Goal: Transaction & Acquisition: Purchase product/service

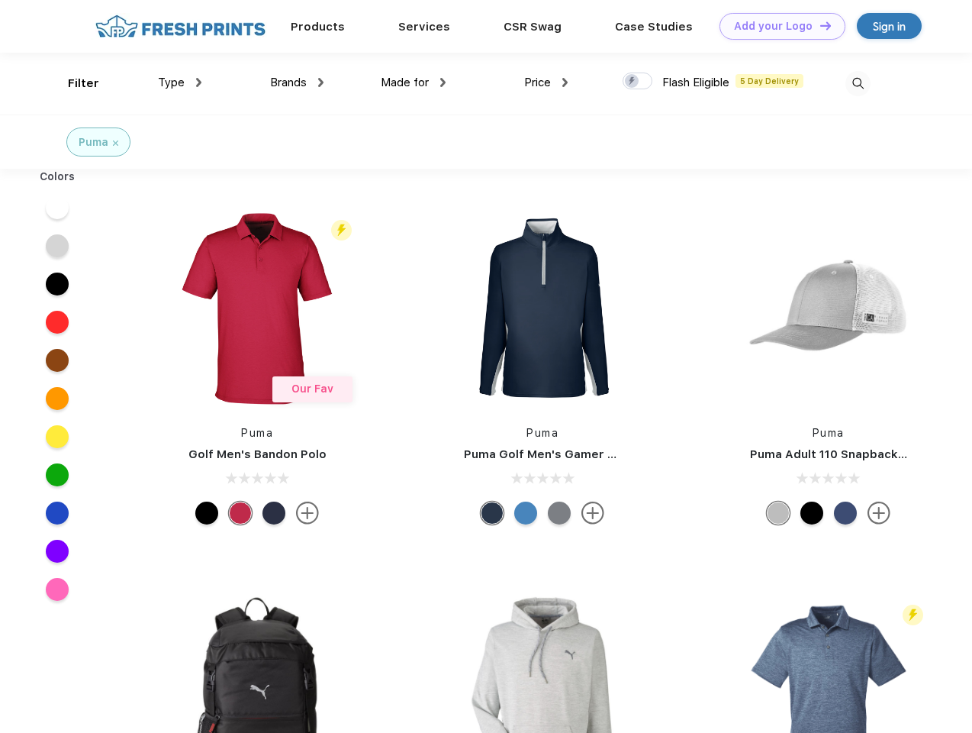
scroll to position [1, 0]
click at [777, 26] on link "Add your Logo Design Tool" at bounding box center [783, 26] width 126 height 27
click at [0, 0] on div "Design Tool" at bounding box center [0, 0] width 0 height 0
click at [819, 25] on link "Add your Logo Design Tool" at bounding box center [783, 26] width 126 height 27
click at [73, 83] on div "Filter" at bounding box center [83, 84] width 31 height 18
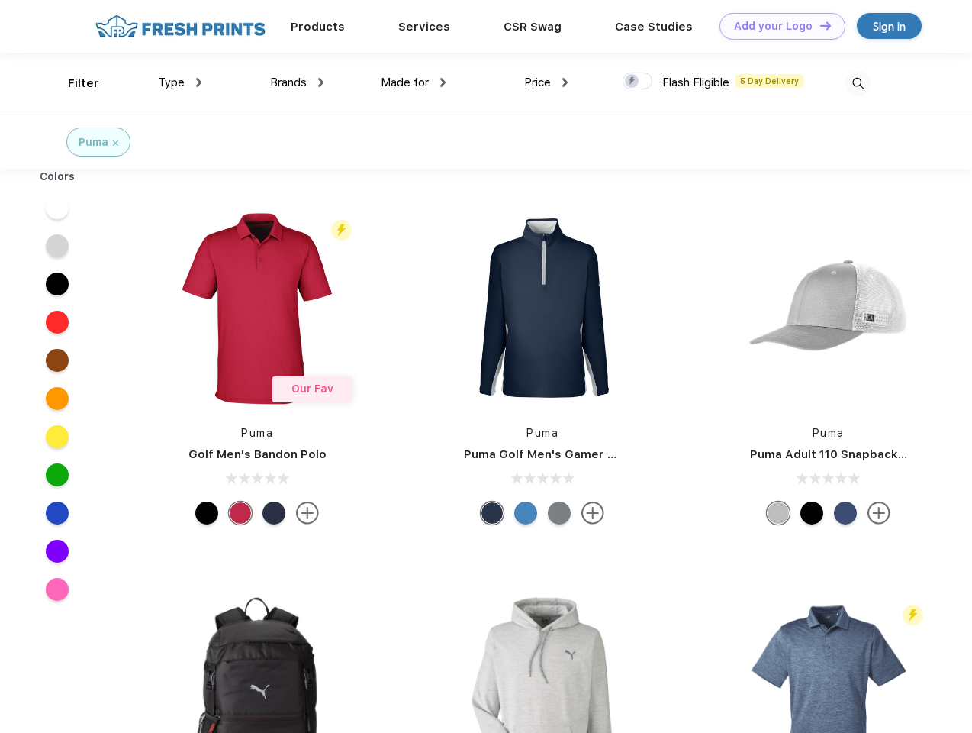
click at [180, 82] on span "Type" at bounding box center [171, 83] width 27 height 14
click at [297, 82] on span "Brands" at bounding box center [288, 83] width 37 height 14
click at [414, 82] on span "Made for" at bounding box center [405, 83] width 48 height 14
click at [547, 82] on span "Price" at bounding box center [537, 83] width 27 height 14
click at [638, 82] on div at bounding box center [638, 81] width 30 height 17
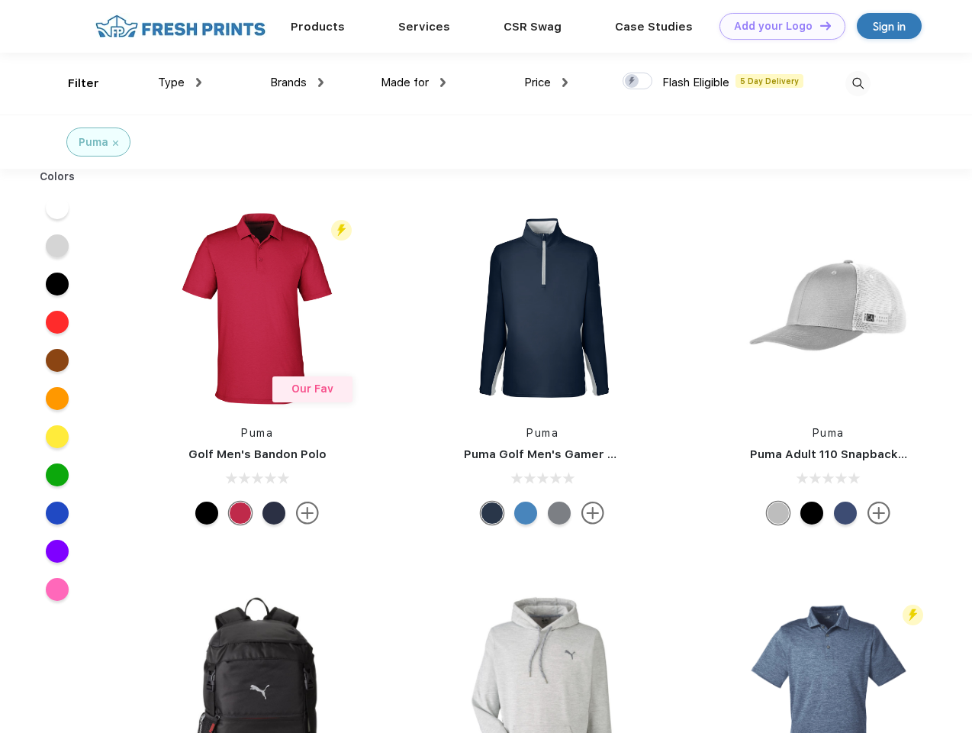
click at [633, 82] on input "checkbox" at bounding box center [628, 77] width 10 height 10
click at [858, 83] on img at bounding box center [858, 83] width 25 height 25
